Goal: Task Accomplishment & Management: Manage account settings

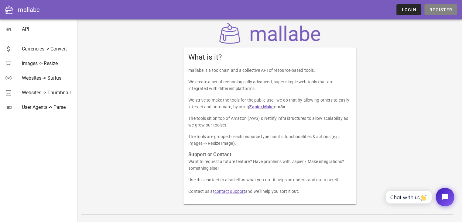
click at [431, 9] on span "Register" at bounding box center [440, 9] width 23 height 5
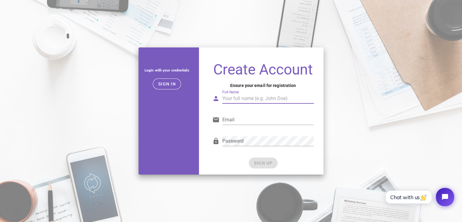
click at [248, 96] on input "Full Name" at bounding box center [268, 98] width 92 height 10
type input "[PERSON_NAME]"
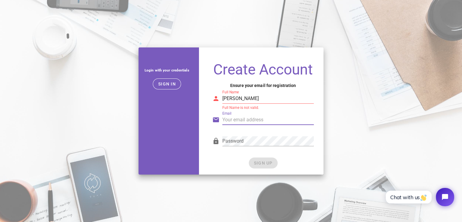
click at [246, 122] on input "Email" at bounding box center [268, 120] width 92 height 10
type input "[EMAIL_ADDRESS][DOMAIN_NAME]"
click at [260, 100] on input "[PERSON_NAME]" at bounding box center [268, 98] width 92 height 10
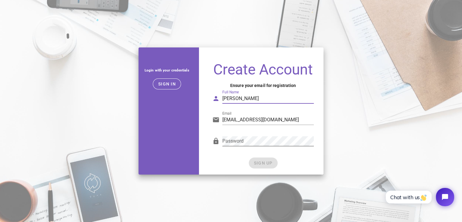
type input "javier olivero"
click at [267, 163] on div "SIGN UP" at bounding box center [263, 162] width 102 height 11
click at [267, 163] on span "SIGN UP" at bounding box center [262, 162] width 19 height 5
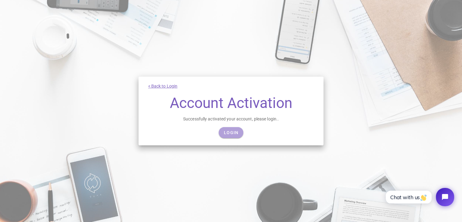
click at [226, 134] on span "Login" at bounding box center [230, 132] width 15 height 5
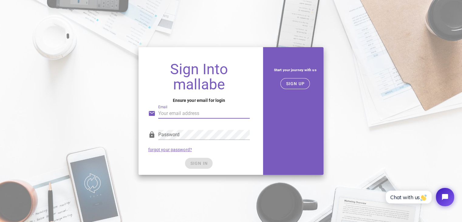
click at [172, 111] on input "Email" at bounding box center [204, 113] width 92 height 10
type input "J"
type input "[EMAIL_ADDRESS][DOMAIN_NAME]"
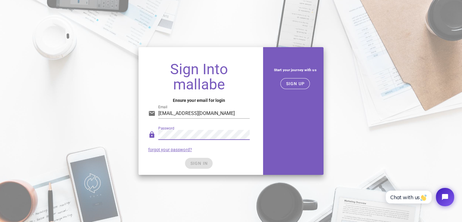
click at [169, 130] on div "Password" at bounding box center [204, 135] width 92 height 10
click at [199, 162] on div "SIGN IN" at bounding box center [199, 162] width 102 height 11
click at [199, 162] on span "SIGN IN" at bounding box center [199, 163] width 18 height 5
click at [199, 161] on span "SIGN IN" at bounding box center [199, 163] width 18 height 5
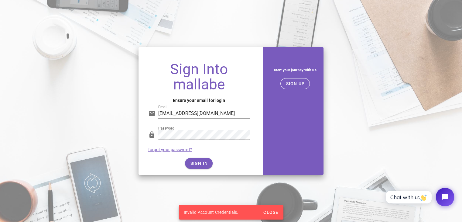
click at [194, 139] on div "Password" at bounding box center [204, 135] width 92 height 10
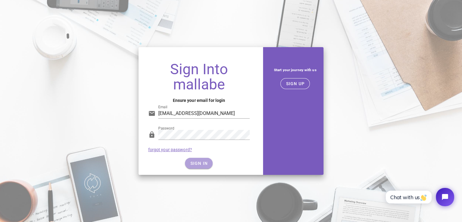
click at [203, 163] on span "SIGN IN" at bounding box center [199, 163] width 18 height 5
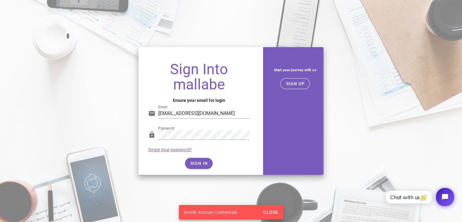
click at [180, 149] on link "forgot your password?" at bounding box center [170, 149] width 44 height 5
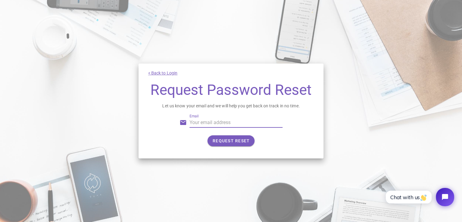
click at [223, 120] on input "Email" at bounding box center [235, 122] width 93 height 10
type input "javier020594@gmail.com"
click at [249, 144] on button "REQUEST RESET" at bounding box center [230, 140] width 47 height 11
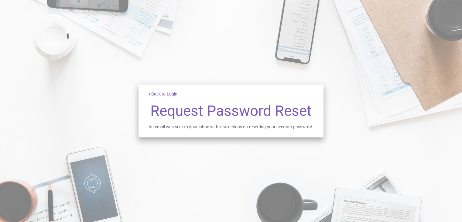
click at [161, 96] on div "< Back to Login Request Password Reset An email was sent to your inbox with ins…" at bounding box center [230, 110] width 185 height 53
click at [165, 94] on link "< Back to Login" at bounding box center [162, 93] width 29 height 5
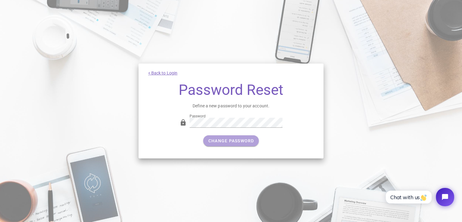
click at [227, 141] on span "CHANGE PASSWORD" at bounding box center [231, 140] width 46 height 5
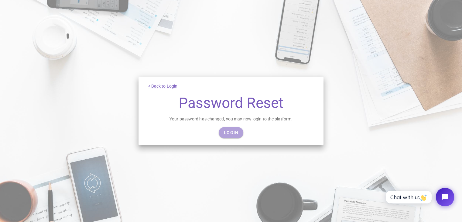
click at [230, 136] on link "Login" at bounding box center [230, 132] width 25 height 11
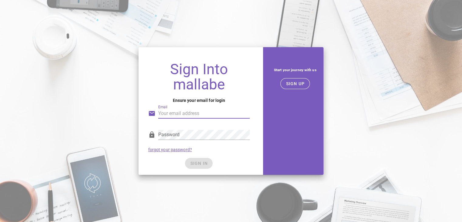
click at [172, 114] on input "Email" at bounding box center [204, 113] width 92 height 10
type input "[EMAIL_ADDRESS][DOMAIN_NAME]"
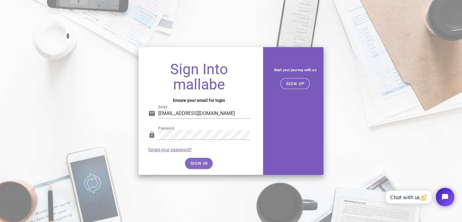
click at [196, 163] on div "SIGN IN" at bounding box center [199, 162] width 102 height 11
click at [196, 163] on span "SIGN IN" at bounding box center [199, 163] width 18 height 5
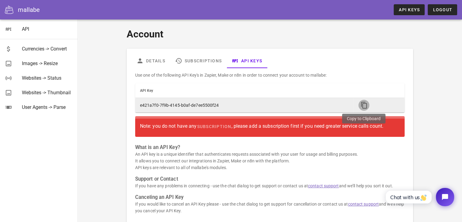
click at [362, 106] on icon "button" at bounding box center [363, 104] width 7 height 7
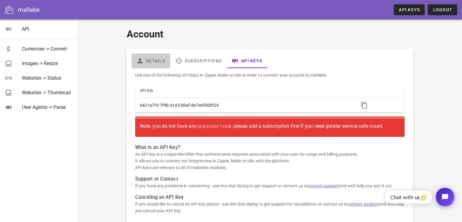
click at [150, 60] on link "Details" at bounding box center [150, 60] width 39 height 15
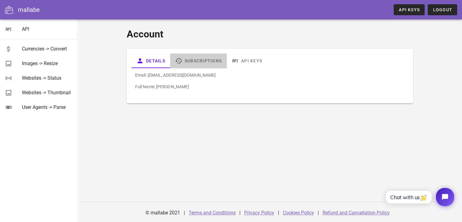
click at [188, 59] on link "Subscriptions" at bounding box center [198, 60] width 56 height 15
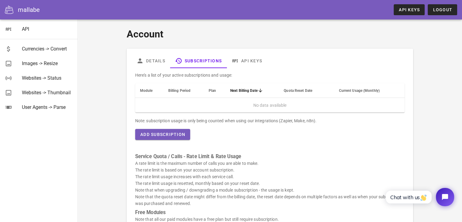
click at [211, 92] on span "Plan" at bounding box center [211, 90] width 7 height 4
click at [212, 90] on span "Plan" at bounding box center [211, 90] width 7 height 4
click at [253, 60] on link "API Keys" at bounding box center [246, 60] width 40 height 15
